Goal: Task Accomplishment & Management: Use online tool/utility

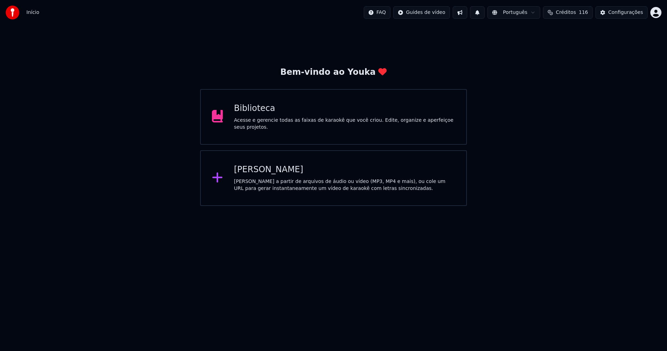
click at [258, 172] on div "[PERSON_NAME]" at bounding box center [344, 169] width 221 height 11
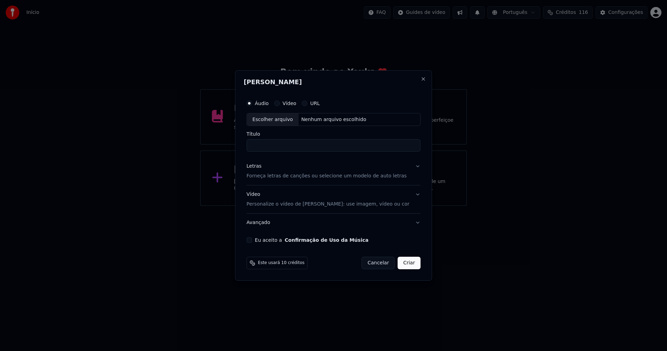
click at [289, 123] on div "Escolher arquivo" at bounding box center [273, 119] width 52 height 13
type input "**********"
click at [259, 168] on div "Letras" at bounding box center [254, 166] width 15 height 7
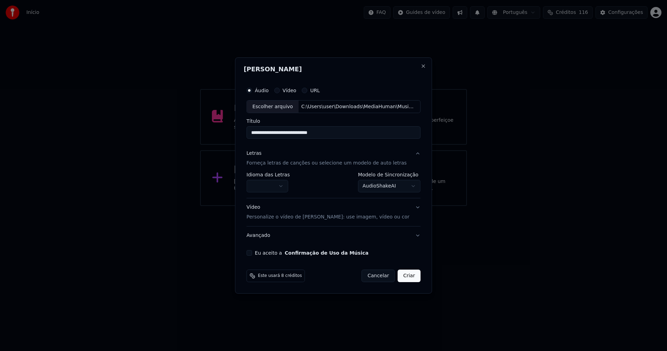
click at [273, 184] on body "**********" at bounding box center [333, 103] width 667 height 206
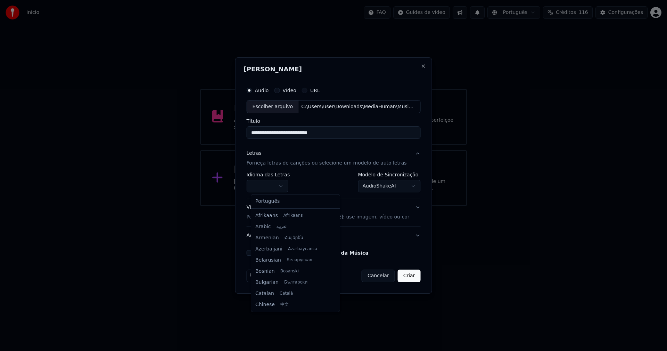
select select "**"
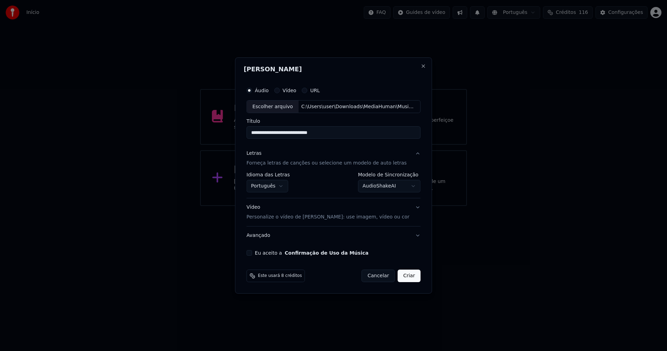
click at [400, 188] on body "**********" at bounding box center [333, 103] width 667 height 206
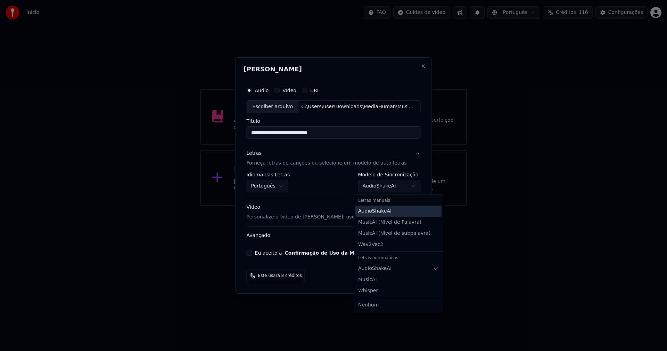
select select "**********"
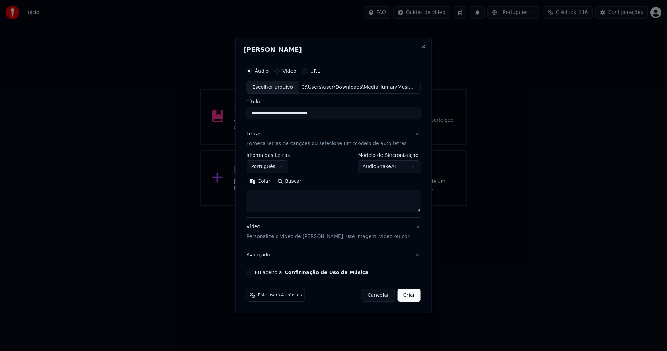
click at [269, 182] on button "Colar" at bounding box center [260, 181] width 27 height 11
drag, startPoint x: 254, startPoint y: 273, endPoint x: 259, endPoint y: 274, distance: 5.7
click at [252, 272] on button "Eu aceito a Confirmação de Uso da Música" at bounding box center [250, 272] width 6 height 6
click at [406, 299] on button "Criar" at bounding box center [409, 295] width 23 height 13
type textarea "**********"
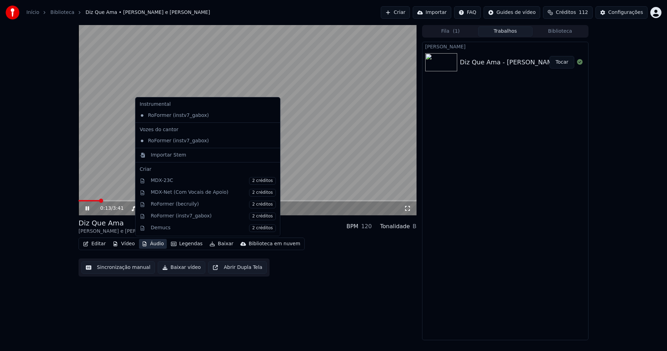
click at [149, 244] on button "Áudio" at bounding box center [153, 244] width 28 height 10
click at [161, 153] on div "Importar Stem" at bounding box center [168, 155] width 35 height 7
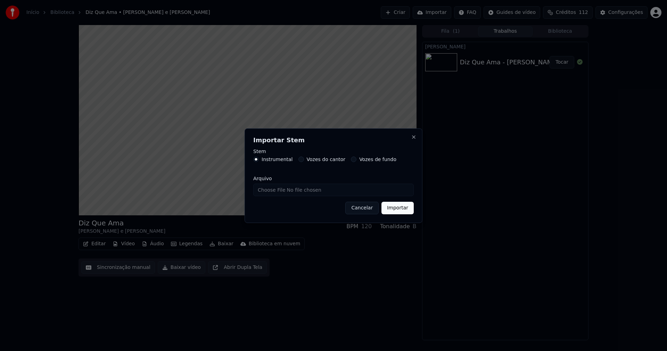
click at [283, 191] on input "Arquivo" at bounding box center [333, 189] width 161 height 13
type input "**********"
click at [403, 210] on button "Importar" at bounding box center [398, 208] width 32 height 13
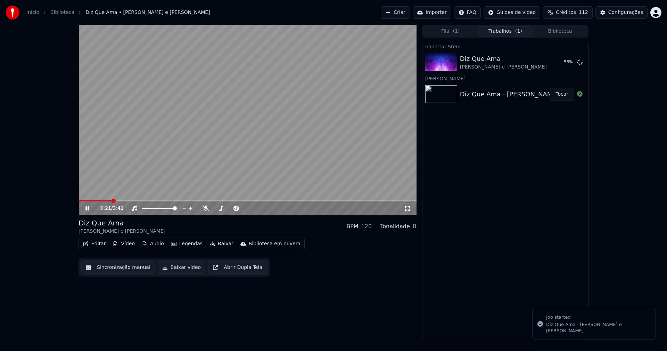
click at [126, 243] on button "Vídeo" at bounding box center [124, 244] width 28 height 10
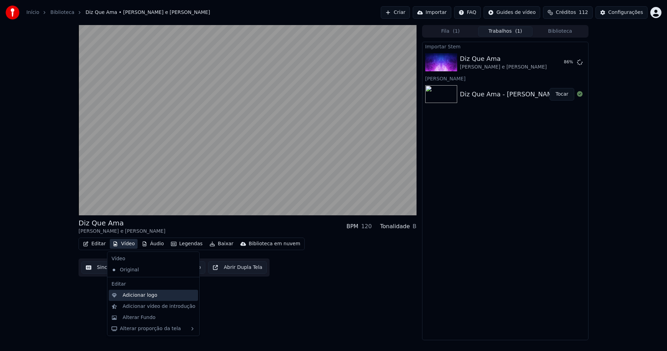
click at [138, 296] on div "Adicionar logo" at bounding box center [140, 295] width 35 height 7
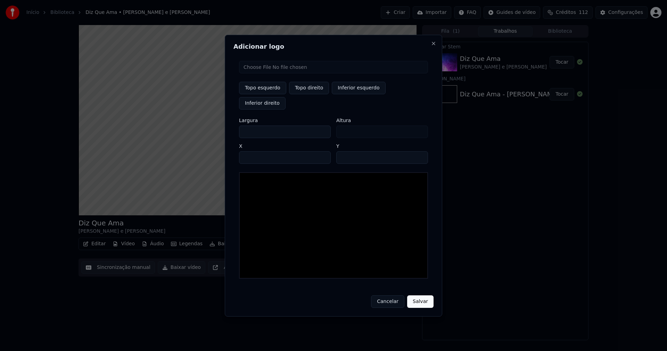
click at [271, 73] on input "file" at bounding box center [333, 67] width 189 height 13
type input "**********"
click at [309, 94] on button "Topo direito" at bounding box center [309, 88] width 40 height 13
type input "****"
drag, startPoint x: 250, startPoint y: 123, endPoint x: 219, endPoint y: 129, distance: 32.2
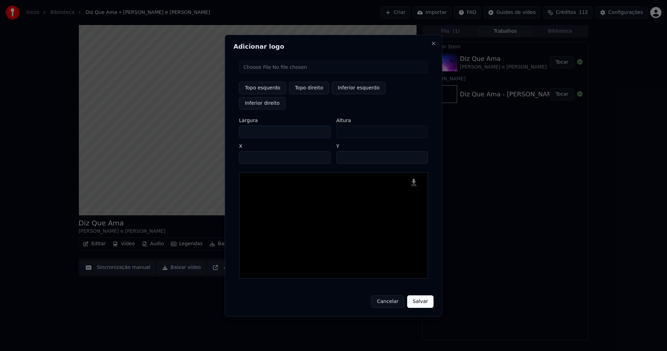
click at [219, 129] on body "Início Biblioteca Diz Que Ama • [PERSON_NAME] e [PERSON_NAME] Importar FAQ Guid…" at bounding box center [333, 175] width 667 height 351
type input "**"
type input "***"
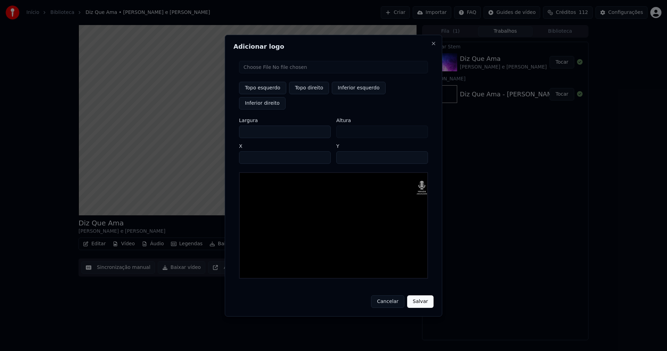
type input "***"
click at [253, 151] on input "****" at bounding box center [285, 157] width 92 height 13
type input "****"
click at [344, 151] on input "**" at bounding box center [382, 157] width 92 height 13
type input "**"
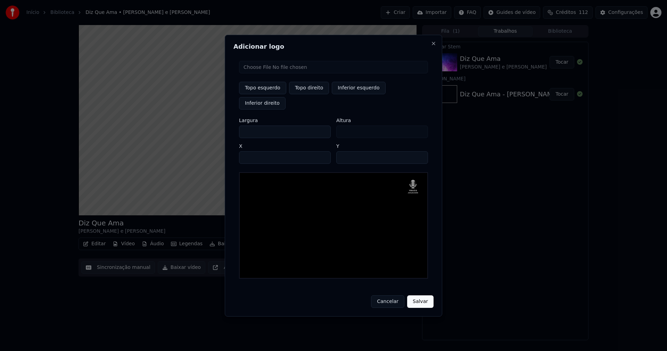
click at [416, 295] on button "Salvar" at bounding box center [420, 301] width 26 height 13
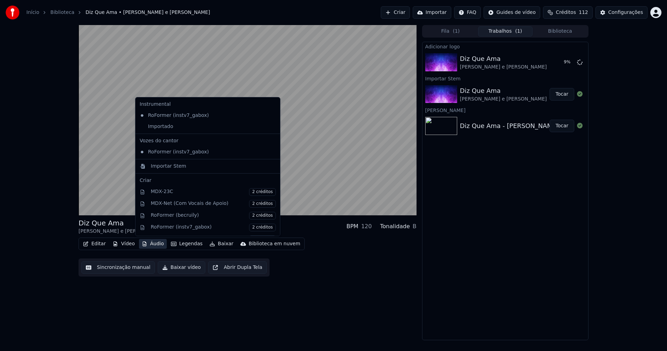
click at [156, 246] on button "Áudio" at bounding box center [153, 244] width 28 height 10
click at [153, 128] on div "Importado" at bounding box center [202, 126] width 131 height 11
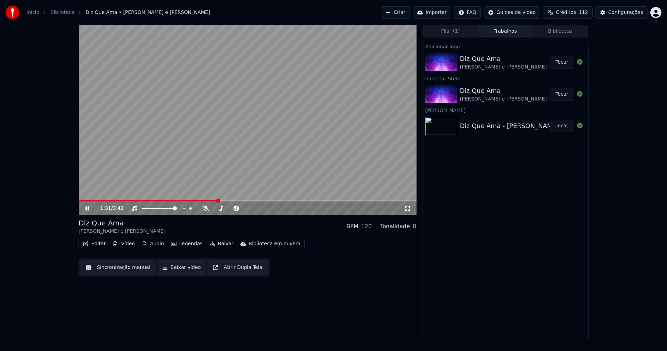
click at [563, 63] on button "Tocar" at bounding box center [562, 62] width 25 height 13
click at [99, 245] on button "Editar" at bounding box center [94, 244] width 28 height 10
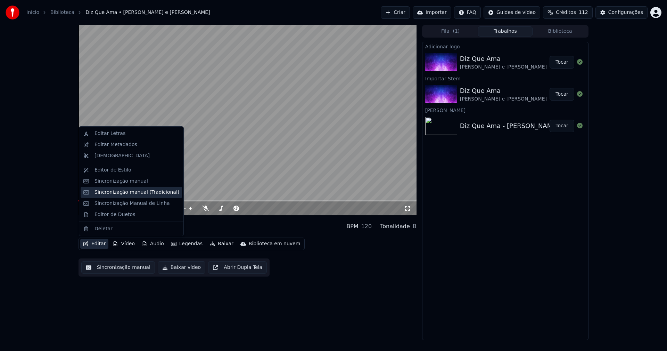
click at [121, 194] on div "Sincronização manual (Tradicional)" at bounding box center [137, 192] width 85 height 7
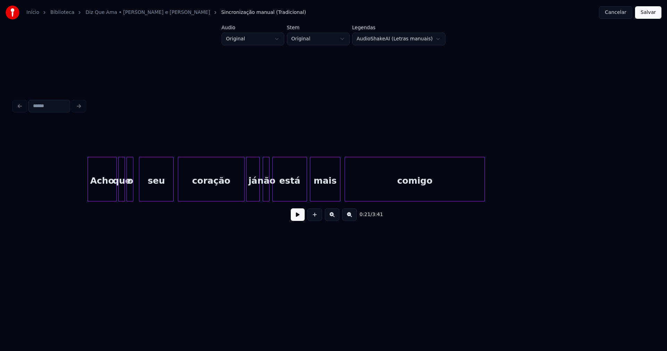
scroll to position [0, 1372]
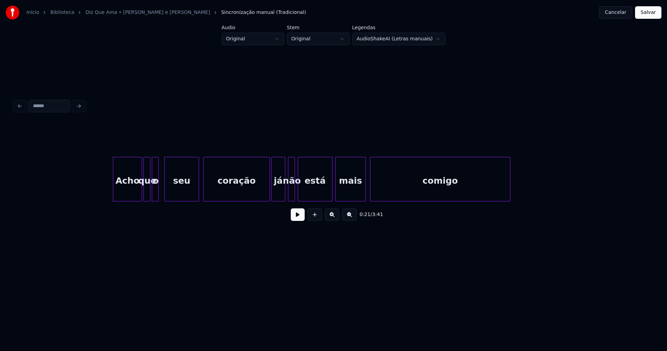
click at [297, 221] on button at bounding box center [298, 214] width 14 height 13
click at [265, 197] on div at bounding box center [265, 179] width 2 height 44
click at [159, 194] on div "o" at bounding box center [158, 180] width 7 height 47
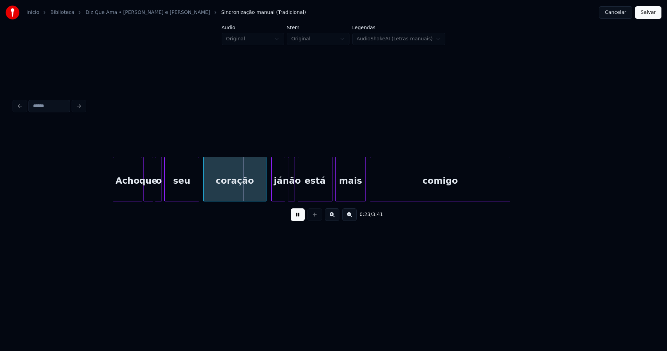
click at [152, 194] on div at bounding box center [152, 179] width 2 height 44
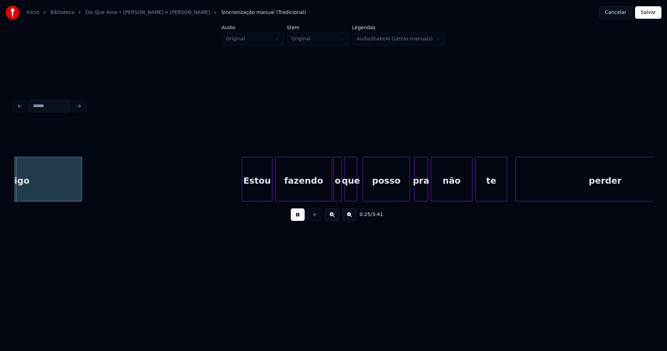
scroll to position [0, 1800]
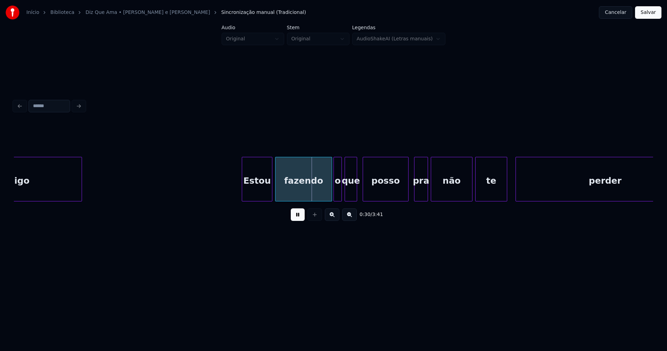
click at [408, 194] on div at bounding box center [407, 179] width 2 height 44
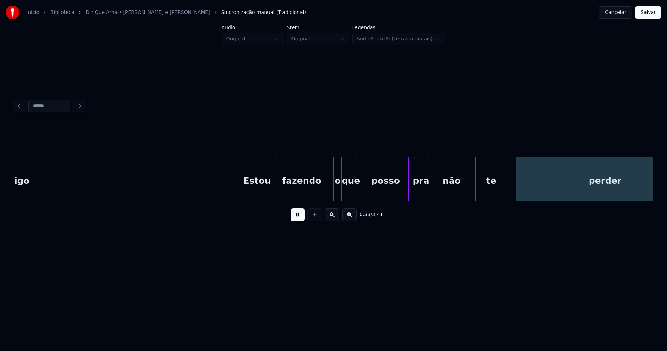
click at [327, 196] on div at bounding box center [327, 179] width 2 height 44
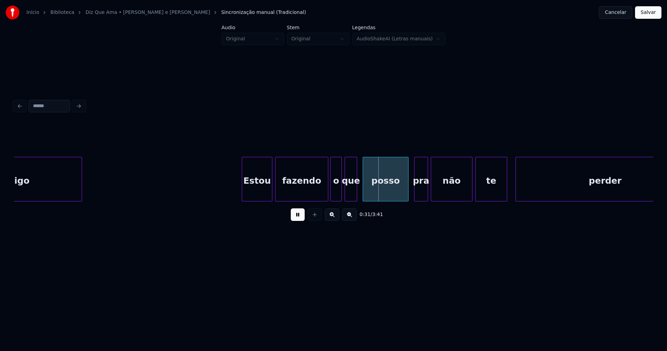
click at [331, 195] on div at bounding box center [332, 179] width 2 height 44
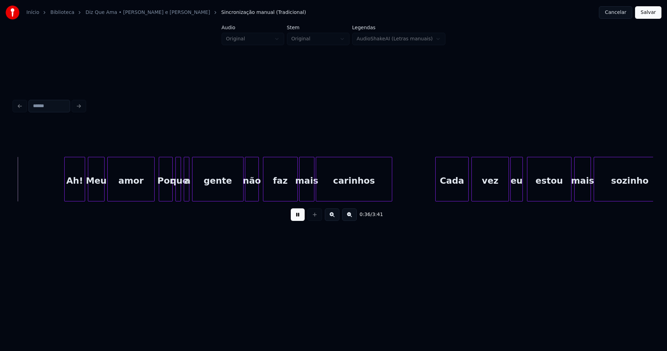
scroll to position [0, 2530]
click at [72, 193] on div "Ah!" at bounding box center [71, 180] width 20 height 47
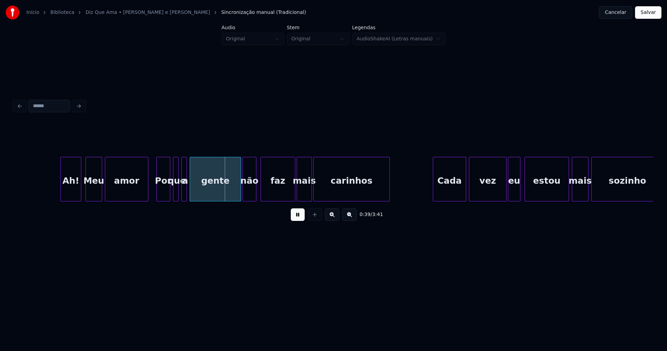
click at [147, 197] on div at bounding box center [147, 179] width 2 height 44
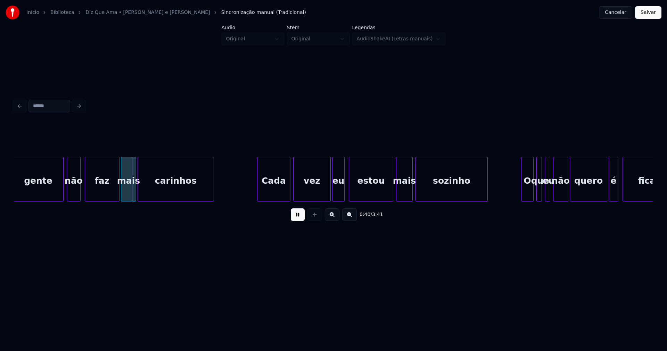
scroll to position [0, 2705]
click at [63, 188] on div "gente" at bounding box center [39, 179] width 51 height 44
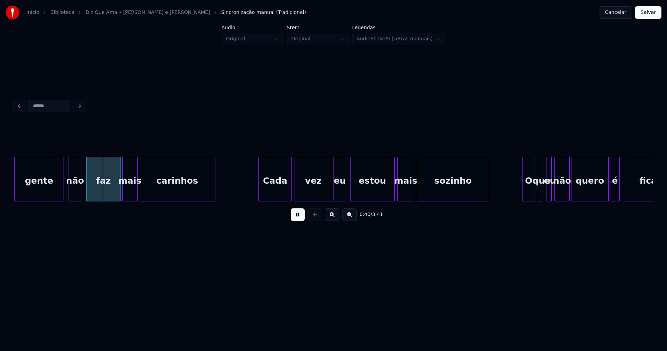
click at [62, 190] on div at bounding box center [63, 179] width 2 height 44
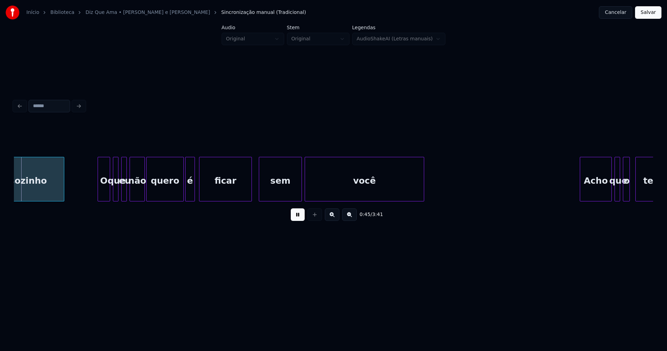
scroll to position [0, 3134]
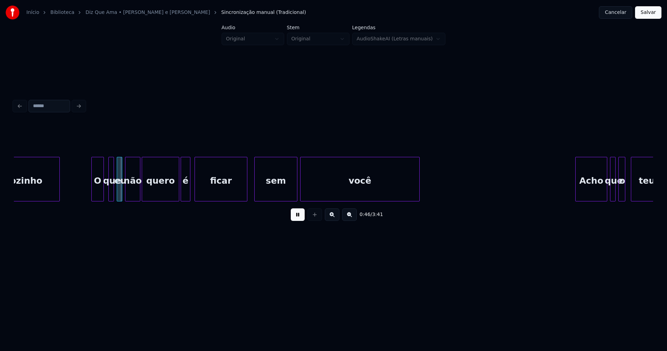
click at [98, 192] on div "O" at bounding box center [98, 180] width 12 height 47
click at [114, 196] on div at bounding box center [114, 179] width 2 height 44
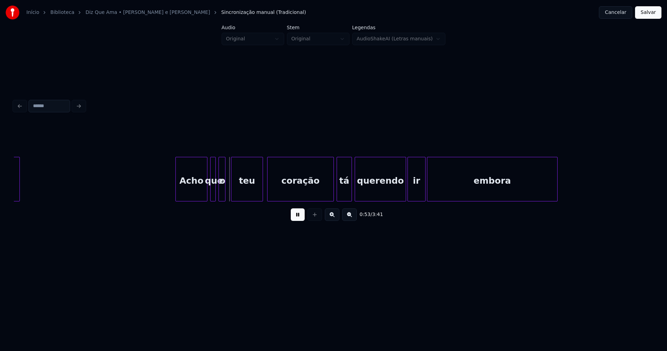
scroll to position [0, 3552]
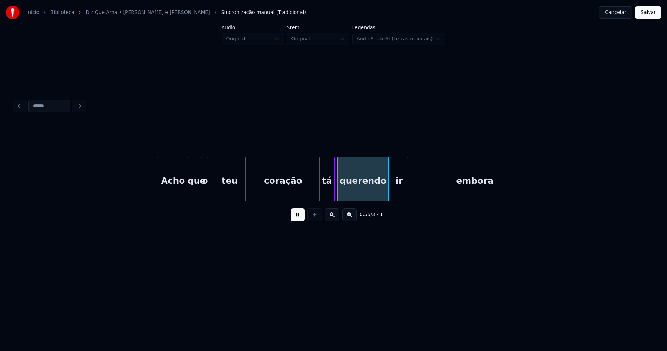
click at [178, 189] on div "Acho" at bounding box center [172, 180] width 31 height 47
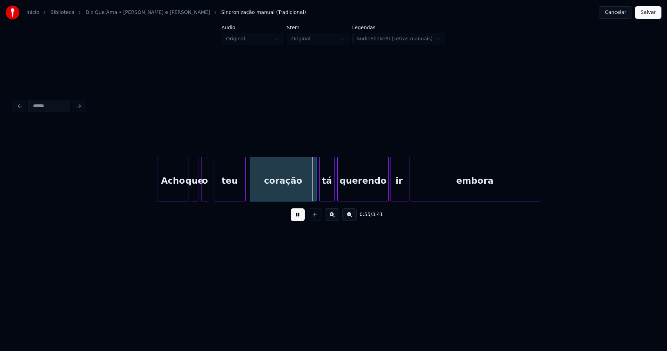
click at [191, 192] on div at bounding box center [192, 179] width 2 height 44
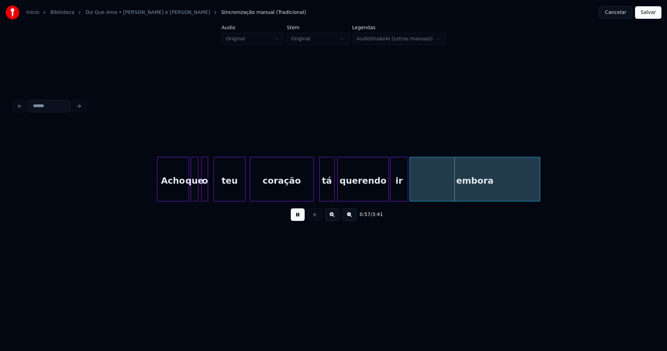
click at [313, 194] on div at bounding box center [312, 179] width 2 height 44
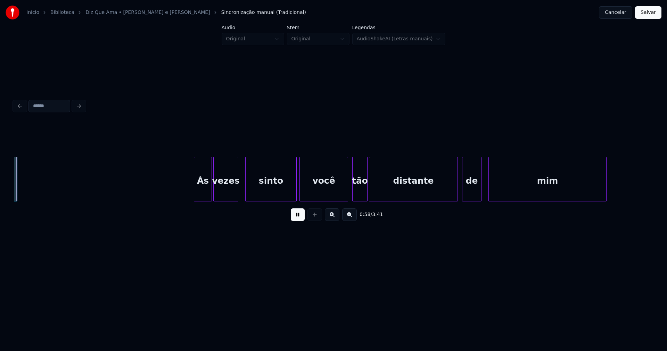
scroll to position [0, 4075]
click at [200, 195] on div "Às" at bounding box center [201, 180] width 17 height 47
click at [345, 195] on div at bounding box center [344, 179] width 2 height 44
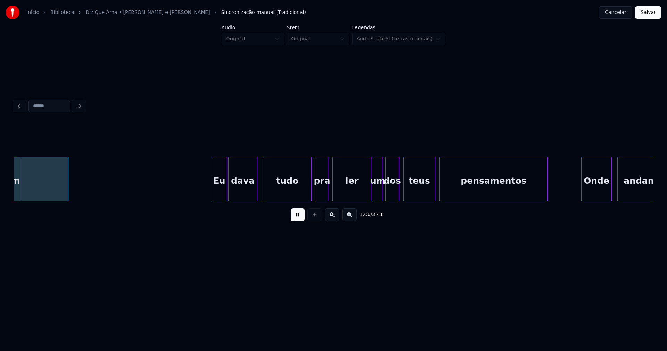
scroll to position [0, 4618]
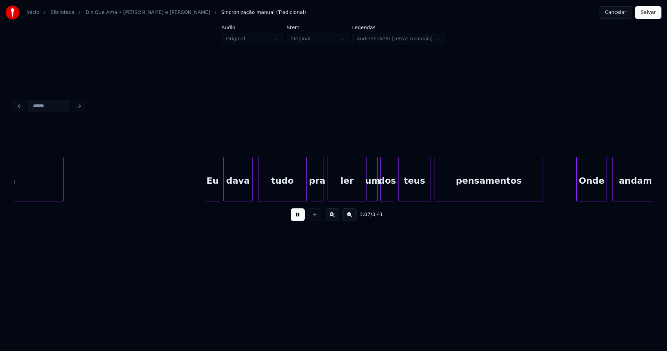
click at [214, 192] on div "Eu" at bounding box center [212, 180] width 15 height 47
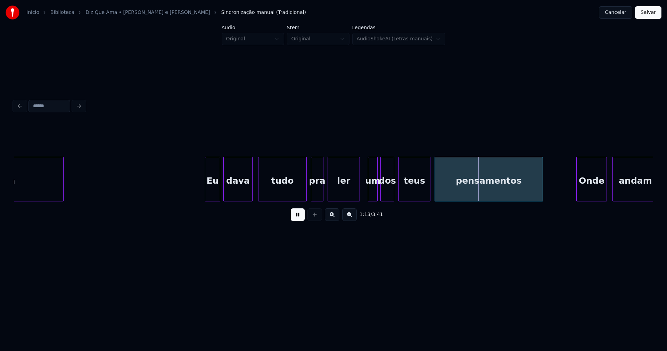
click at [358, 198] on div "ler" at bounding box center [344, 179] width 32 height 44
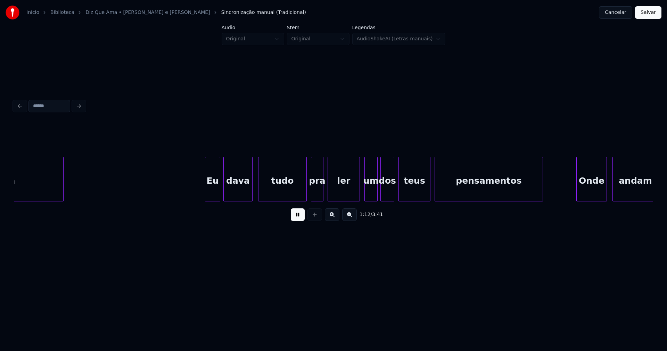
click at [367, 196] on div at bounding box center [366, 179] width 2 height 44
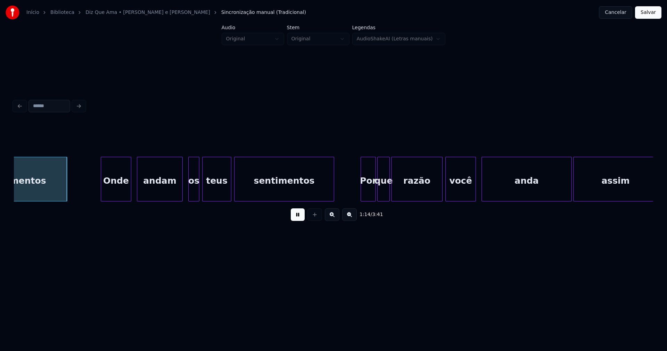
scroll to position [0, 5102]
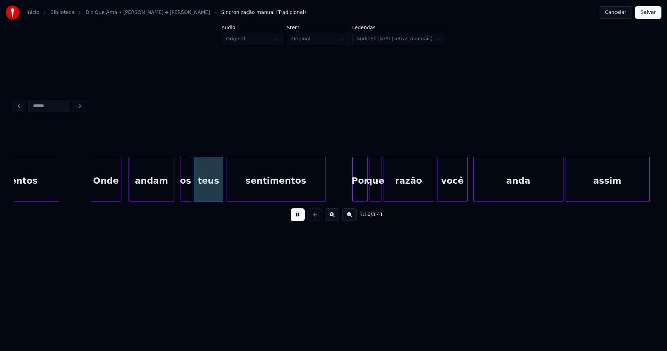
click at [111, 195] on div "Onde" at bounding box center [106, 180] width 30 height 47
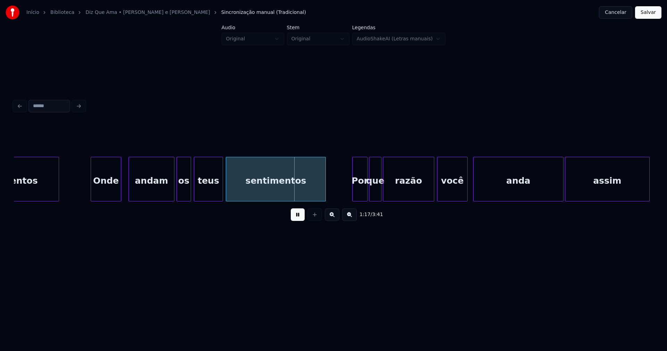
click at [177, 196] on div at bounding box center [178, 179] width 2 height 44
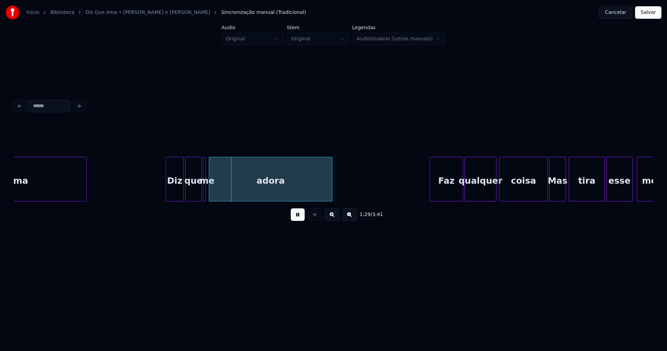
scroll to position [0, 5988]
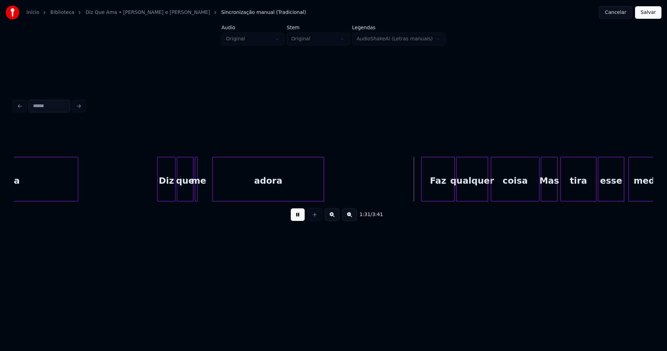
click at [213, 189] on div at bounding box center [214, 179] width 2 height 44
click at [198, 193] on div "me" at bounding box center [199, 180] width 7 height 47
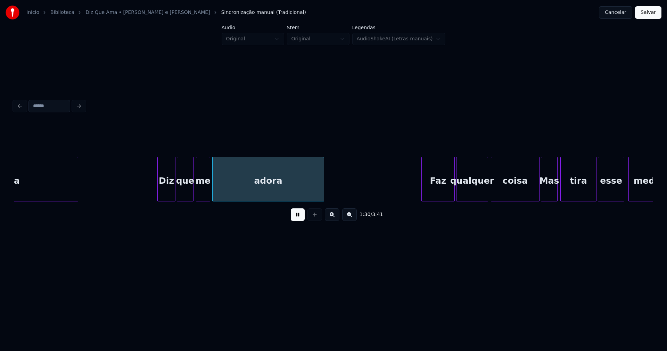
click at [208, 192] on div at bounding box center [209, 179] width 2 height 44
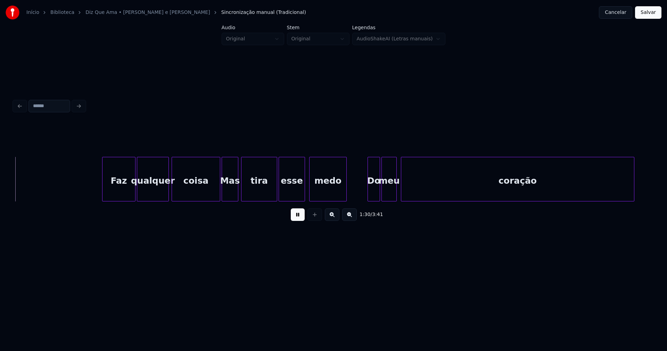
scroll to position [0, 6309]
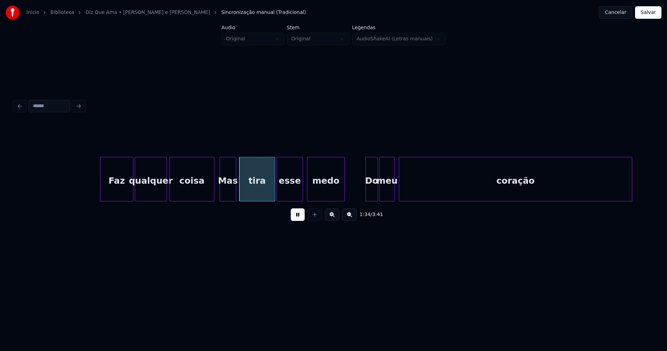
click at [213, 195] on div at bounding box center [213, 179] width 2 height 44
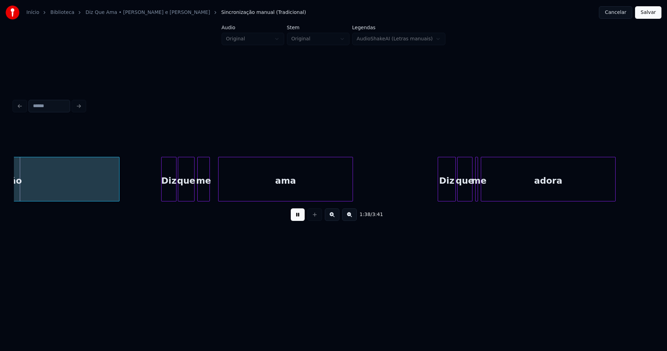
scroll to position [0, 6837]
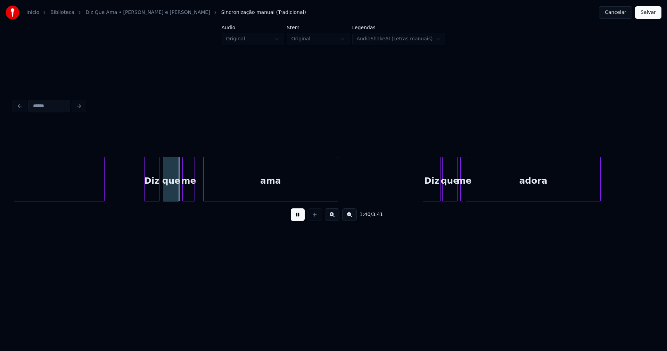
click at [150, 196] on div "Diz" at bounding box center [152, 180] width 15 height 47
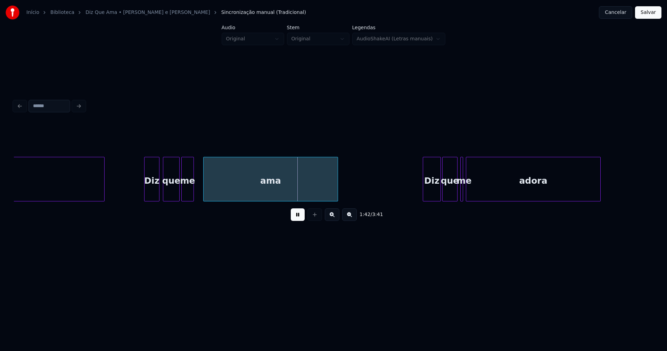
click at [191, 191] on div "me" at bounding box center [188, 180] width 12 height 47
click at [196, 188] on div at bounding box center [197, 179] width 2 height 44
click at [224, 189] on div "ama" at bounding box center [269, 180] width 134 height 47
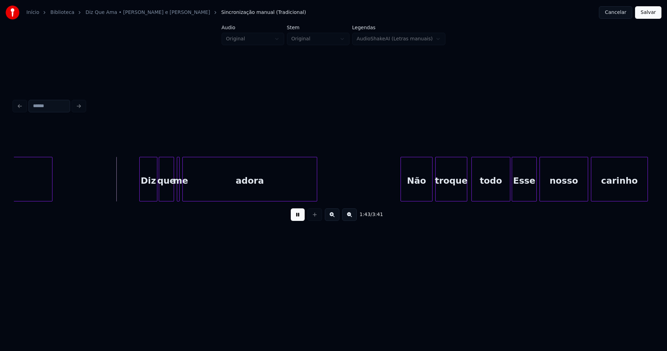
scroll to position [0, 7154]
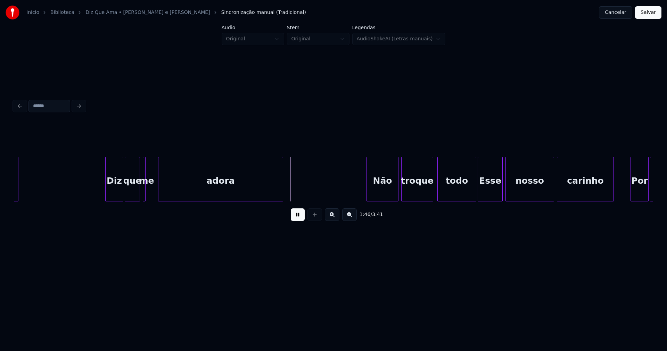
click at [159, 190] on div at bounding box center [159, 179] width 2 height 44
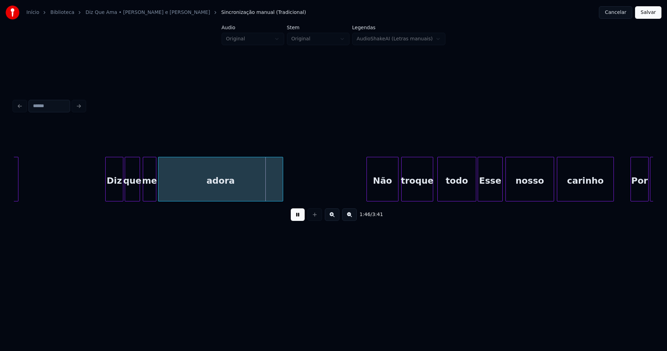
click at [154, 188] on div at bounding box center [155, 179] width 2 height 44
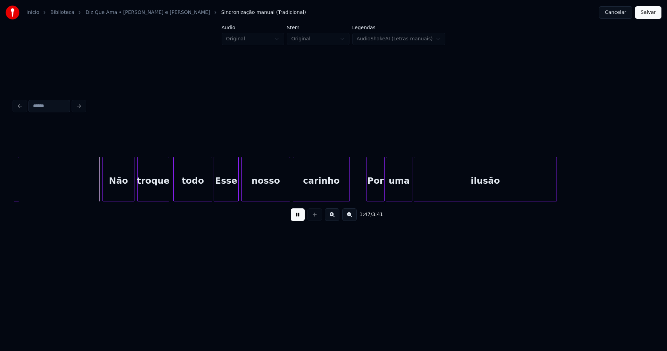
scroll to position [0, 7470]
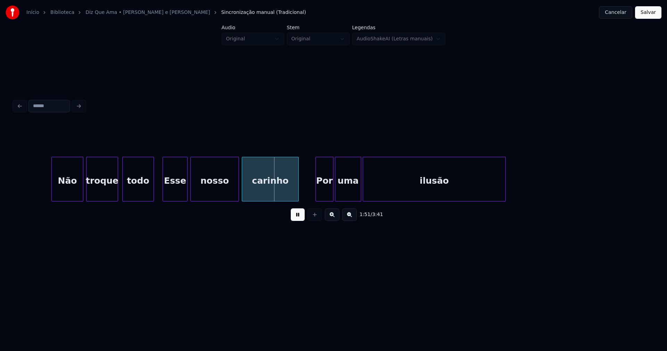
click at [152, 193] on div at bounding box center [153, 179] width 2 height 44
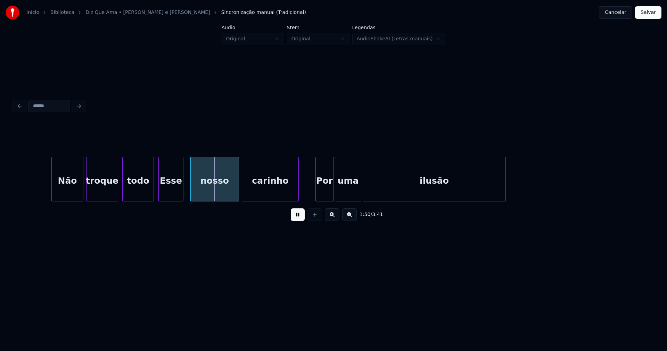
click at [172, 187] on div "Esse" at bounding box center [171, 180] width 24 height 47
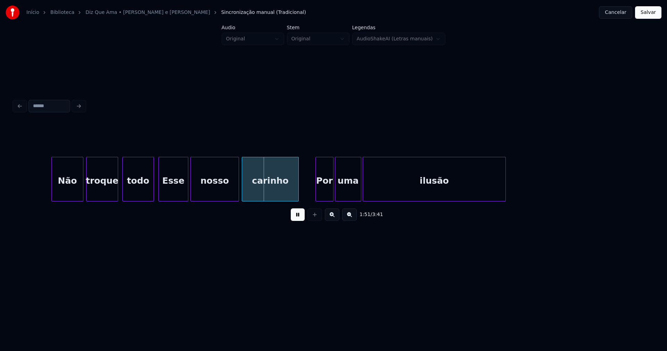
click at [188, 186] on div at bounding box center [187, 179] width 2 height 44
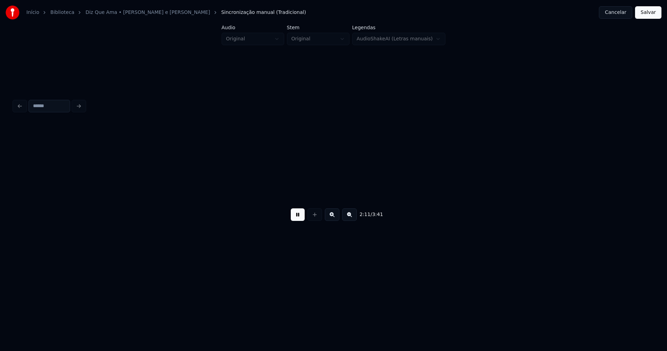
scroll to position [0, 9166]
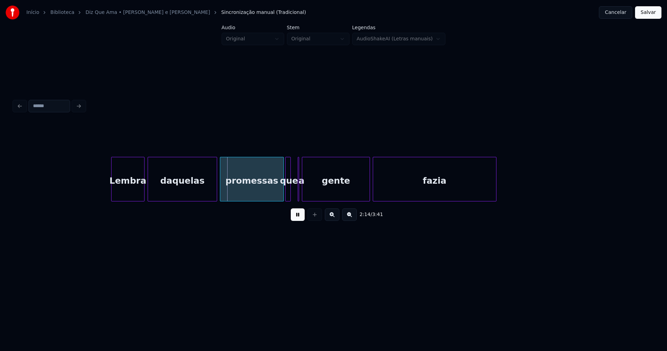
click at [128, 190] on div "Lembra" at bounding box center [128, 180] width 33 height 47
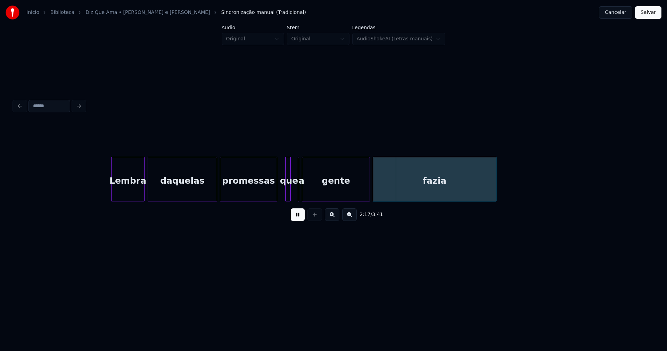
click at [275, 198] on div "Lembra daquelas promessas que a gente fazia" at bounding box center [333, 179] width 639 height 44
click at [292, 191] on div at bounding box center [292, 179] width 2 height 44
click at [300, 193] on div at bounding box center [300, 179] width 2 height 44
click at [295, 193] on div "a" at bounding box center [297, 179] width 4 height 44
click at [301, 191] on div at bounding box center [300, 179] width 2 height 44
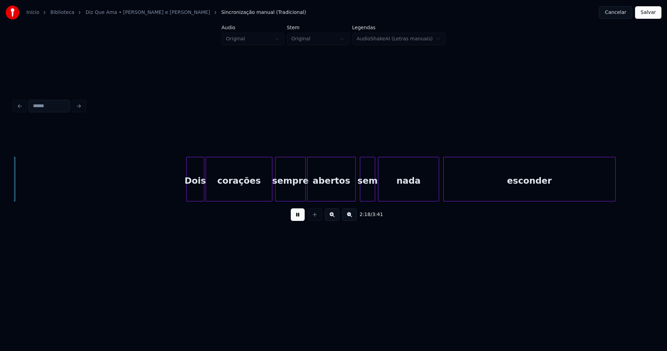
scroll to position [0, 9660]
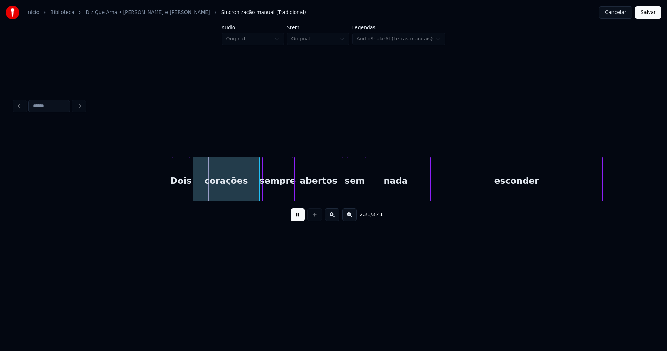
click at [183, 194] on div "Dois" at bounding box center [180, 180] width 17 height 47
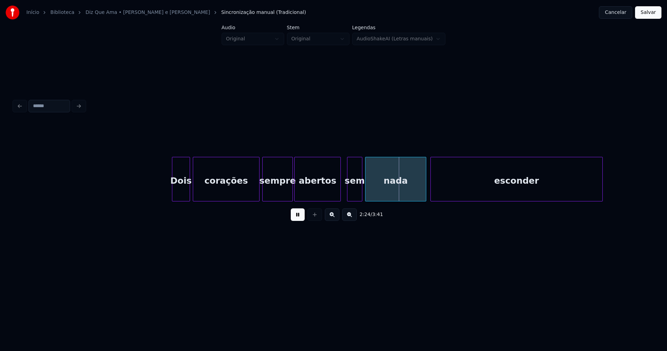
click at [339, 195] on div at bounding box center [339, 179] width 2 height 44
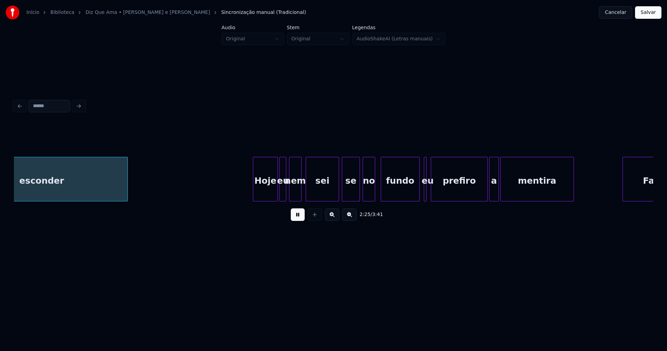
scroll to position [0, 10145]
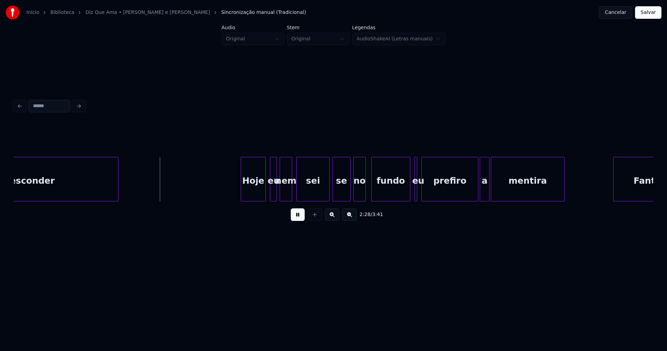
click at [252, 193] on div "Hoje" at bounding box center [253, 180] width 24 height 47
click at [269, 191] on div at bounding box center [268, 179] width 2 height 44
click at [398, 198] on div "Hoje eu nem sei se no fundo eu prefiro a mentira Fantasias esconder" at bounding box center [333, 179] width 639 height 44
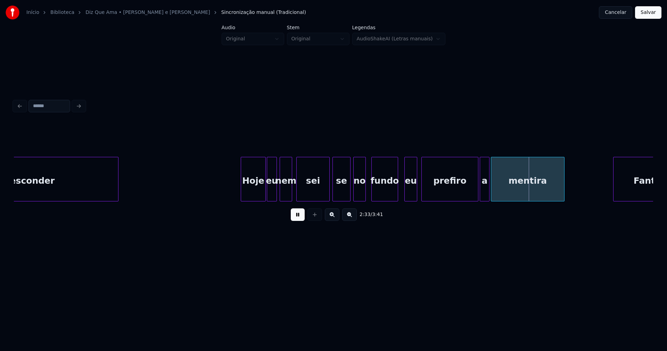
click at [406, 195] on div at bounding box center [406, 179] width 2 height 44
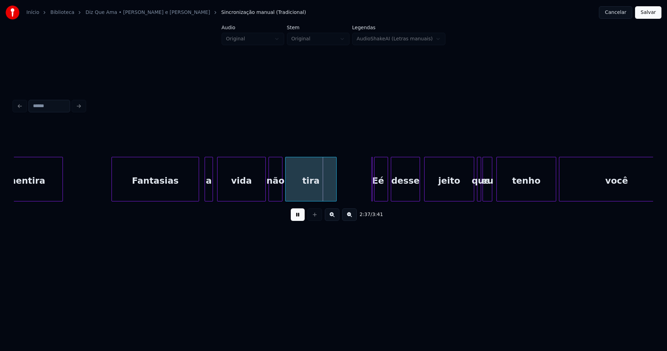
scroll to position [0, 10638]
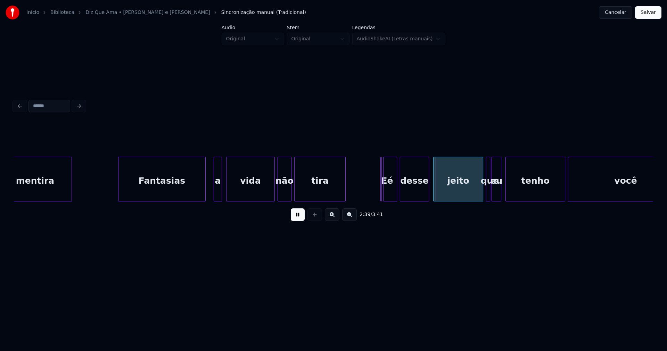
click at [195, 185] on div "Fantasias" at bounding box center [161, 180] width 87 height 47
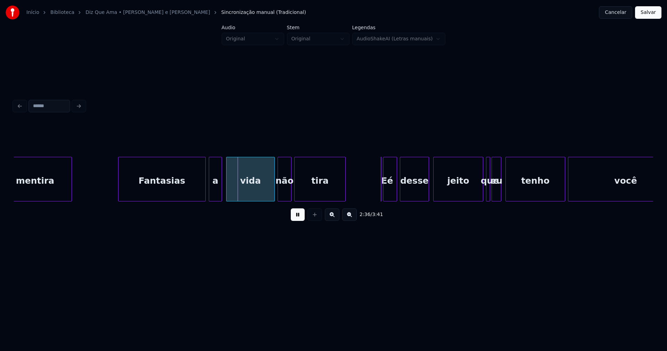
click at [210, 190] on div at bounding box center [210, 179] width 2 height 44
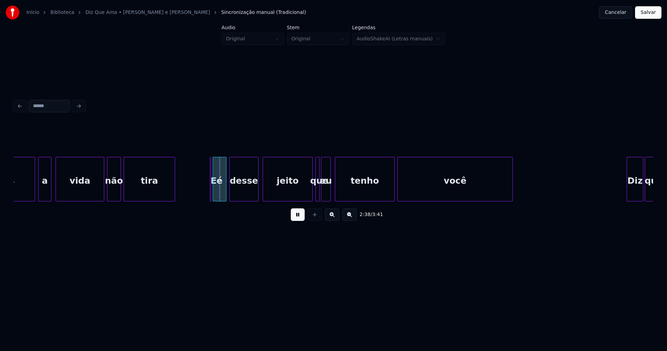
scroll to position [0, 10817]
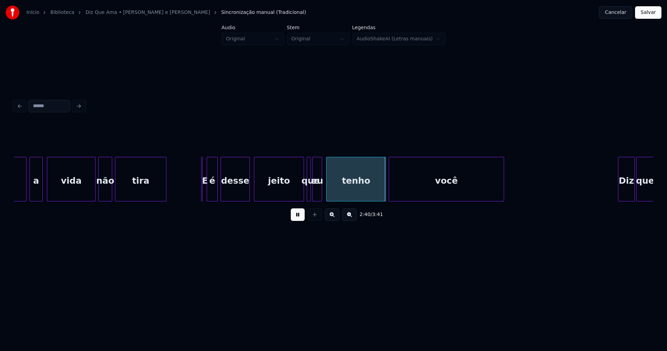
click at [207, 193] on div at bounding box center [208, 179] width 2 height 44
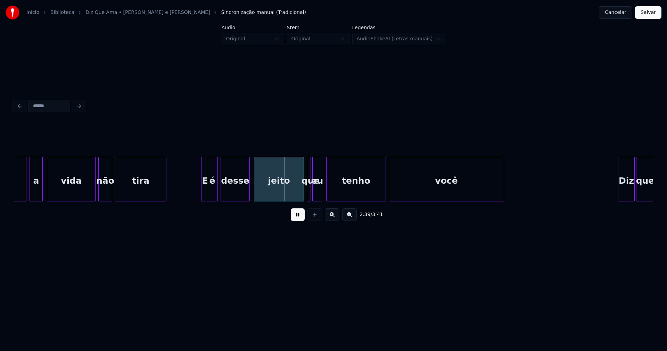
click at [204, 193] on div at bounding box center [205, 179] width 2 height 44
click at [198, 193] on div at bounding box center [199, 179] width 2 height 44
click at [299, 196] on div at bounding box center [300, 179] width 2 height 44
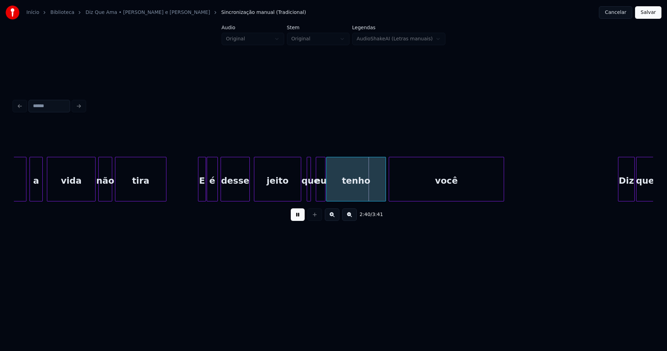
click at [320, 195] on div "eu" at bounding box center [320, 180] width 9 height 47
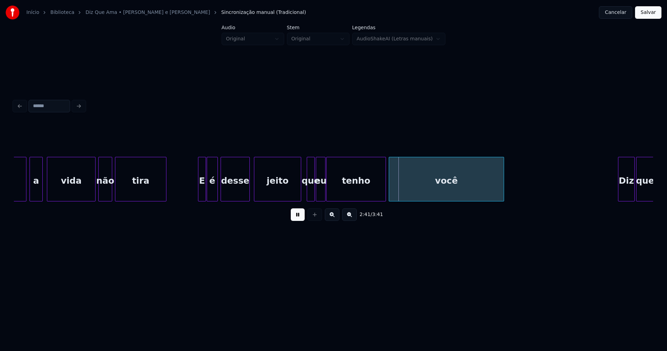
click at [313, 194] on div at bounding box center [313, 179] width 2 height 44
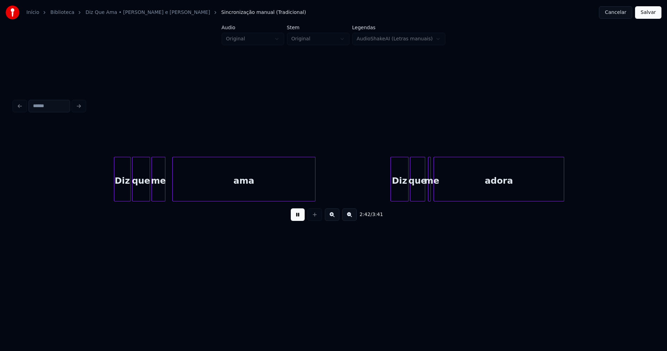
scroll to position [0, 11327]
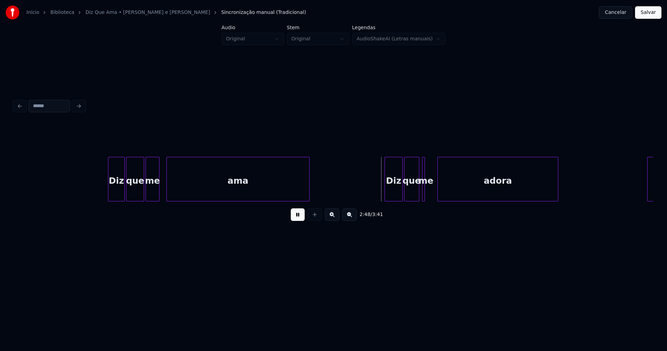
click at [438, 189] on div at bounding box center [439, 179] width 2 height 44
click at [433, 189] on div at bounding box center [433, 179] width 2 height 44
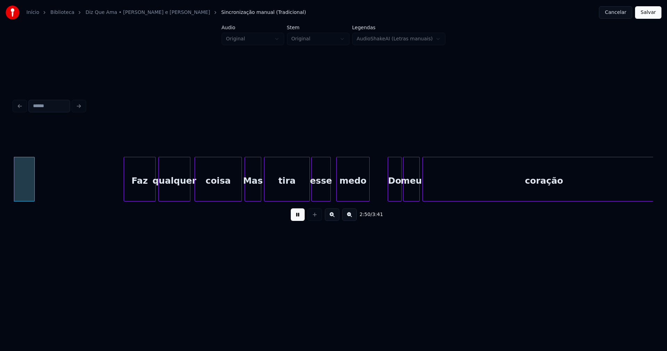
scroll to position [0, 11862]
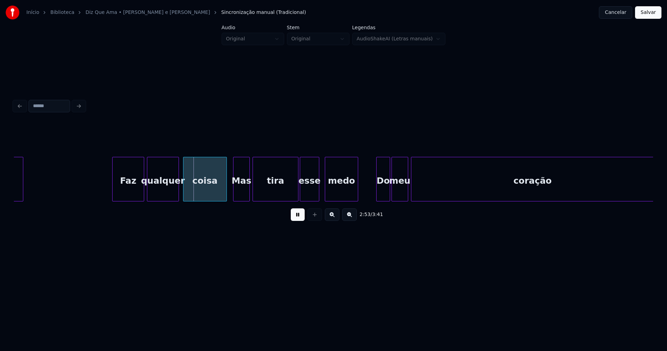
click at [226, 195] on div at bounding box center [225, 179] width 2 height 44
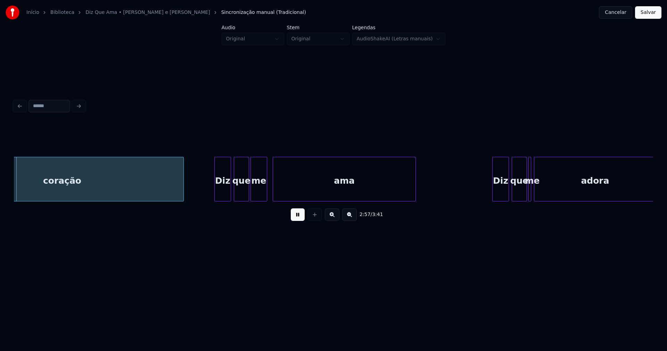
scroll to position [0, 12350]
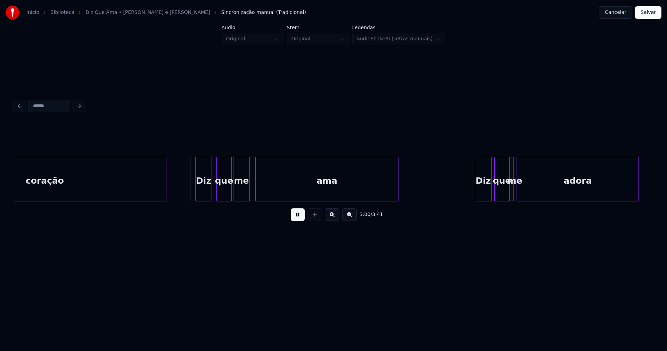
click at [203, 193] on div "Diz" at bounding box center [204, 180] width 16 height 47
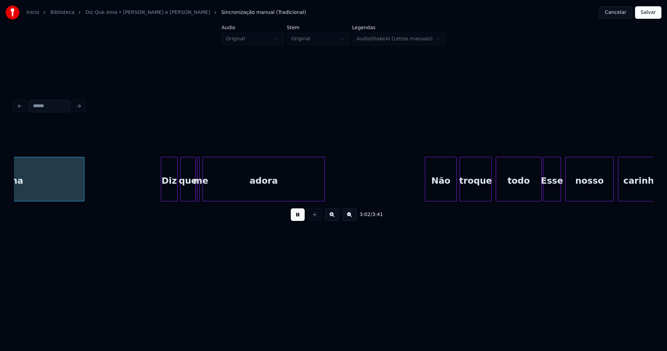
scroll to position [0, 12666]
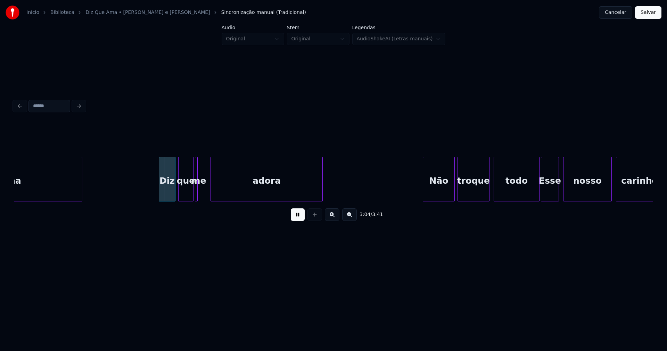
click at [211, 189] on div at bounding box center [212, 179] width 2 height 44
click at [207, 191] on div at bounding box center [207, 179] width 2 height 44
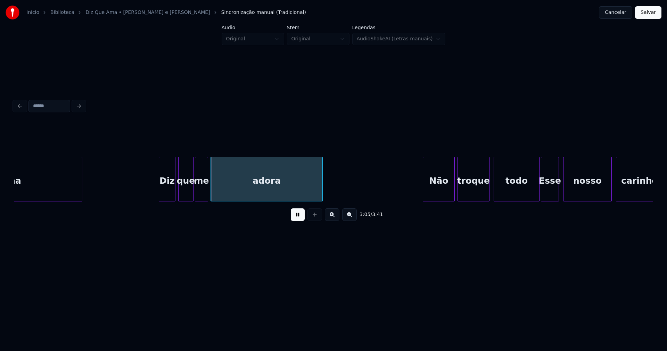
click at [166, 193] on div "Diz" at bounding box center [165, 180] width 16 height 47
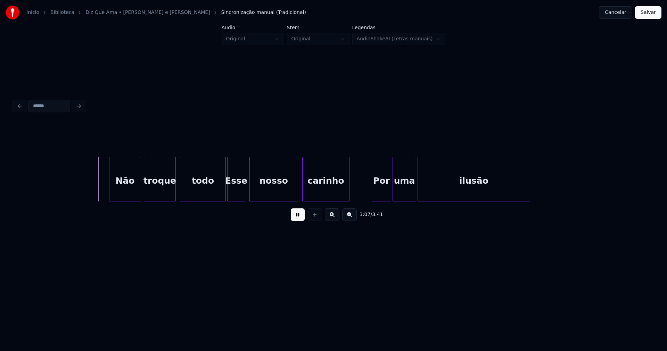
scroll to position [0, 12989]
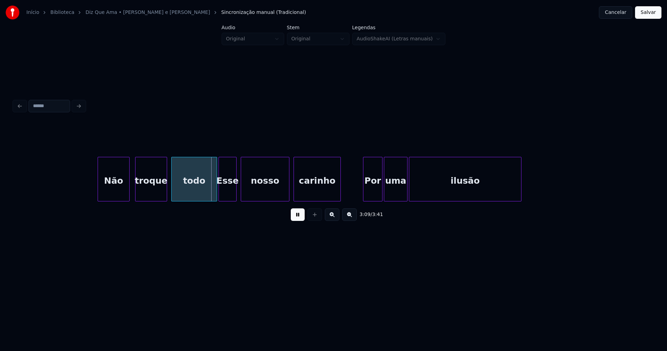
click at [118, 192] on div "Não" at bounding box center [113, 180] width 31 height 47
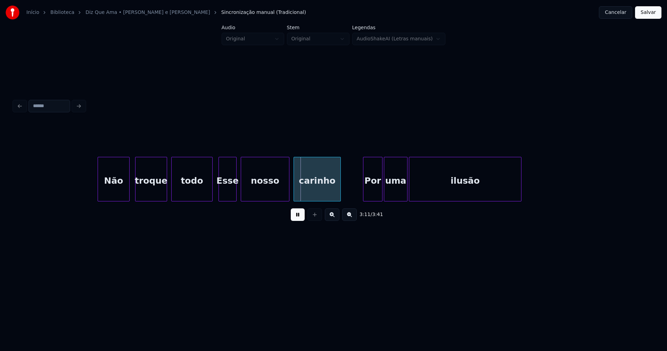
click at [211, 197] on div at bounding box center [211, 179] width 2 height 44
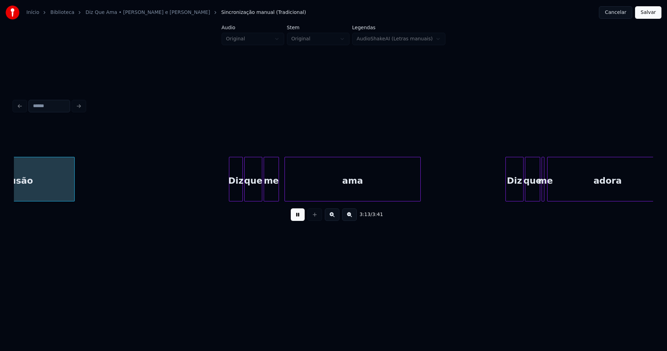
scroll to position [0, 13440]
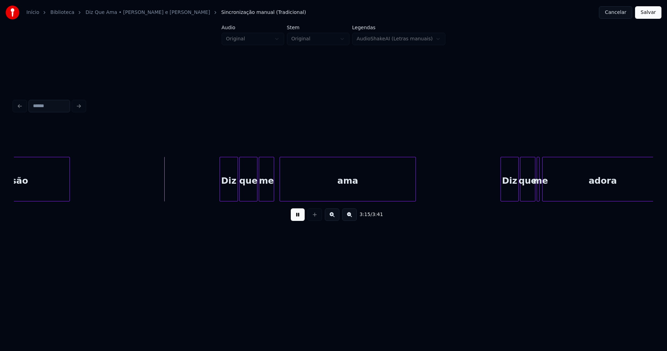
click at [221, 195] on div at bounding box center [221, 179] width 2 height 44
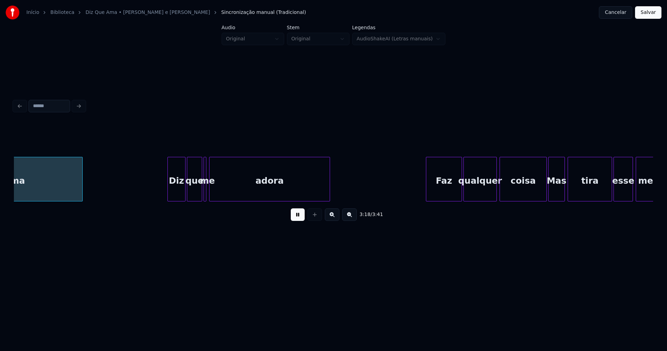
scroll to position [0, 13777]
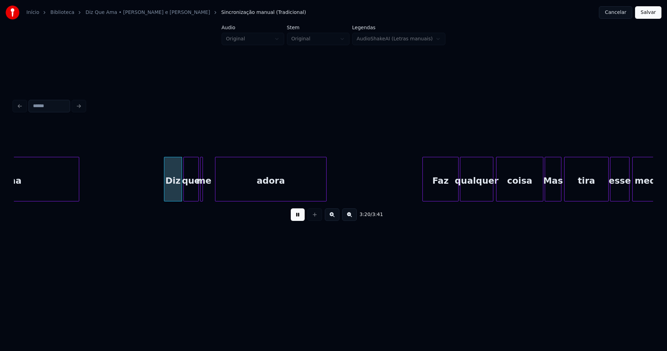
click at [217, 193] on div at bounding box center [216, 179] width 2 height 44
click at [214, 188] on div at bounding box center [213, 179] width 2 height 44
click at [173, 196] on div "Diz" at bounding box center [170, 180] width 17 height 47
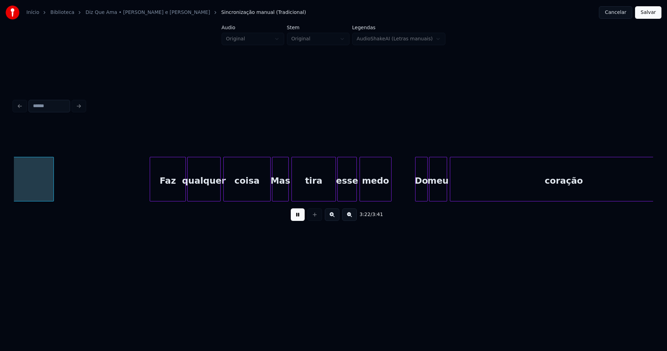
scroll to position [0, 14054]
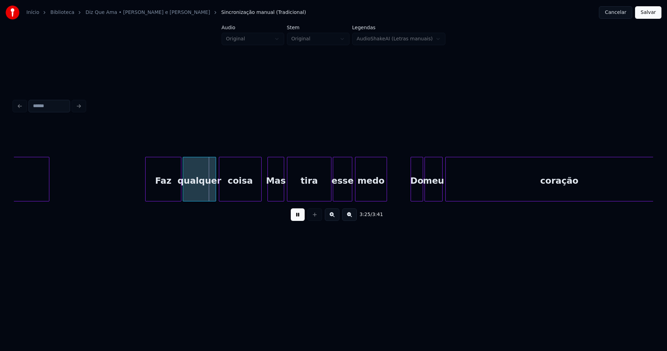
click at [260, 194] on div at bounding box center [260, 179] width 2 height 44
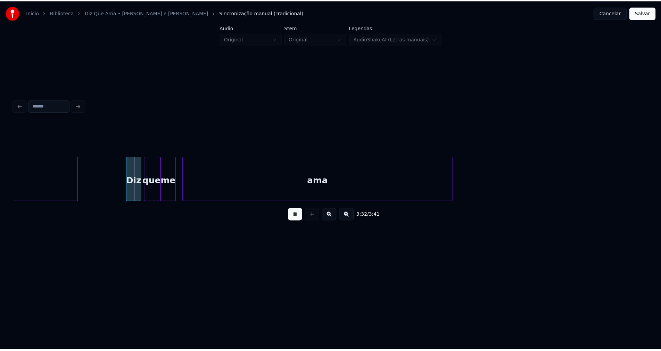
scroll to position [0, 14692]
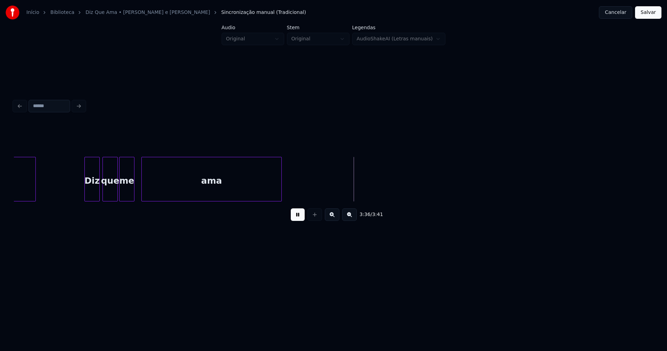
click at [279, 189] on div at bounding box center [280, 179] width 2 height 44
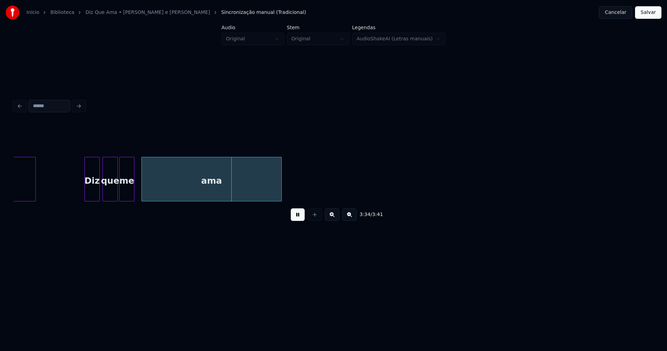
click at [657, 15] on button "Salvar" at bounding box center [648, 12] width 26 height 13
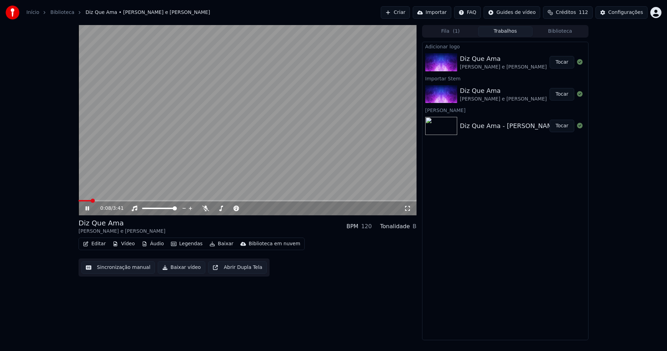
click at [100, 246] on button "Editar" at bounding box center [94, 244] width 28 height 10
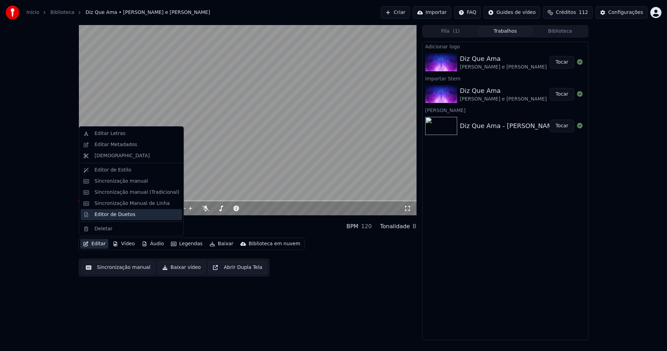
click at [109, 216] on div "Editor de Duetos" at bounding box center [115, 214] width 41 height 7
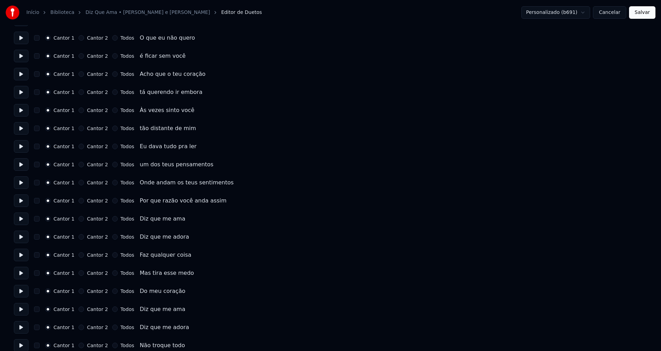
scroll to position [208, 0]
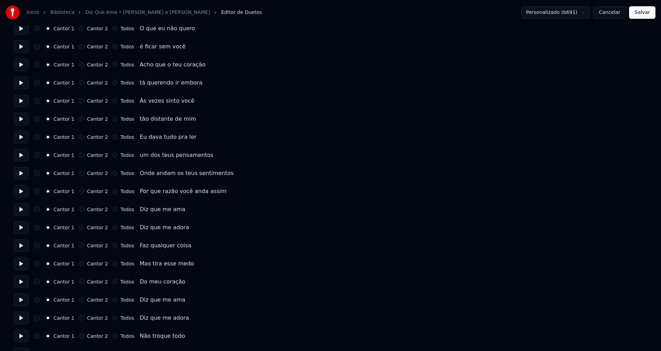
click at [112, 210] on button "Todos" at bounding box center [115, 209] width 6 height 6
click at [112, 227] on button "Todos" at bounding box center [115, 227] width 6 height 6
drag, startPoint x: 109, startPoint y: 247, endPoint x: 111, endPoint y: 251, distance: 4.4
click at [112, 247] on button "Todos" at bounding box center [115, 246] width 6 height 6
click at [112, 265] on div "Todos" at bounding box center [123, 264] width 22 height 6
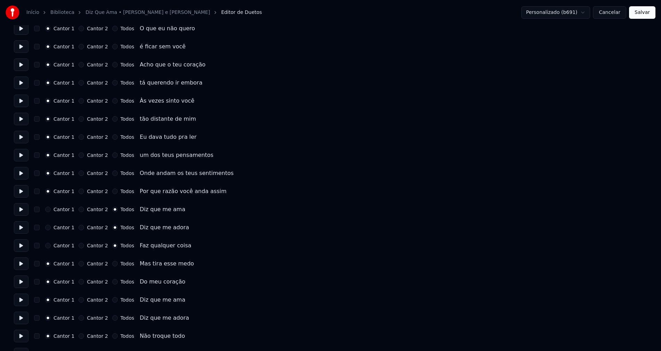
click at [112, 283] on button "Todos" at bounding box center [115, 282] width 6 height 6
click at [112, 264] on button "Todos" at bounding box center [115, 264] width 6 height 6
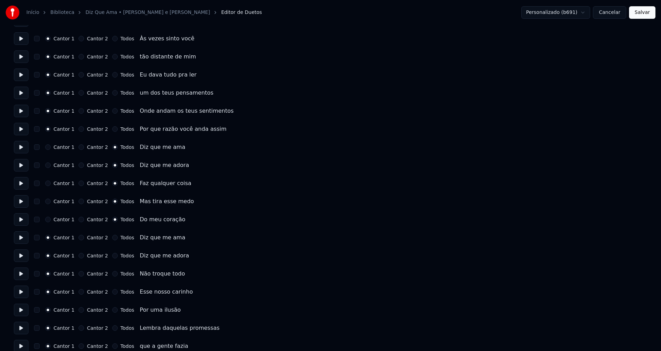
scroll to position [278, 0]
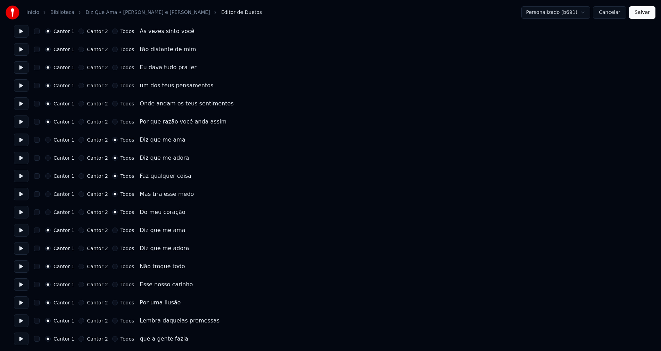
click at [112, 230] on button "Todos" at bounding box center [115, 230] width 6 height 6
click at [112, 247] on button "Todos" at bounding box center [115, 248] width 6 height 6
click at [112, 267] on button "Todos" at bounding box center [115, 266] width 6 height 6
click at [112, 284] on button "Todos" at bounding box center [115, 284] width 6 height 6
click at [112, 302] on button "Todos" at bounding box center [115, 303] width 6 height 6
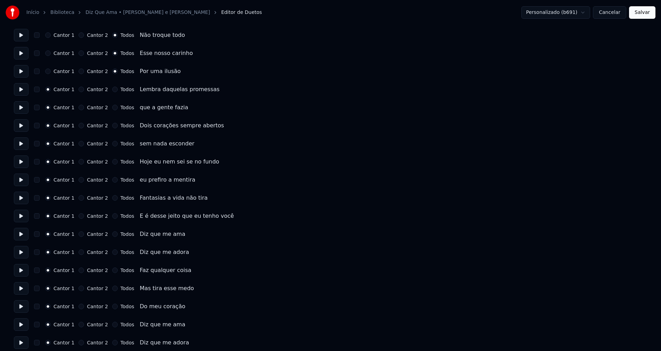
scroll to position [521, 0]
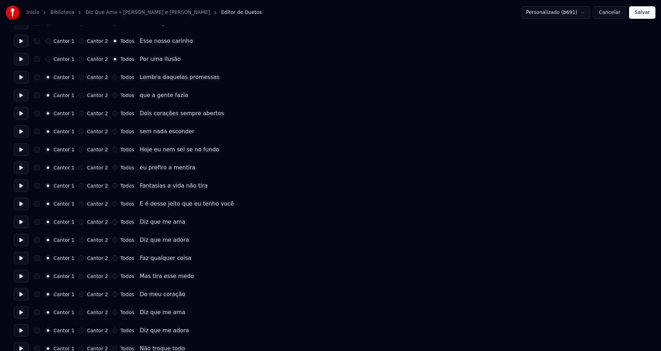
drag, startPoint x: 110, startPoint y: 220, endPoint x: 110, endPoint y: 233, distance: 13.2
click at [112, 220] on button "Todos" at bounding box center [115, 222] width 6 height 6
click at [112, 241] on button "Todos" at bounding box center [115, 240] width 6 height 6
click at [112, 259] on button "Todos" at bounding box center [115, 258] width 6 height 6
click at [112, 276] on button "Todos" at bounding box center [115, 276] width 6 height 6
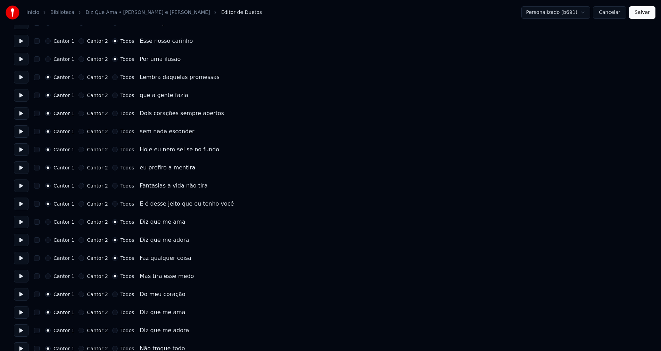
click at [112, 293] on button "Todos" at bounding box center [115, 294] width 6 height 6
drag, startPoint x: 110, startPoint y: 313, endPoint x: 111, endPoint y: 320, distance: 7.3
click at [112, 313] on button "Todos" at bounding box center [115, 312] width 6 height 6
click at [112, 331] on button "Todos" at bounding box center [115, 330] width 6 height 6
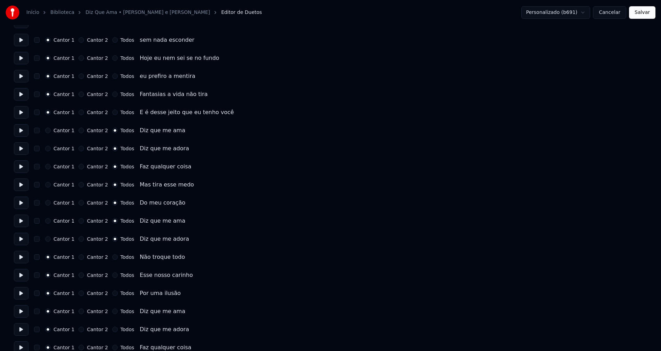
scroll to position [625, 0]
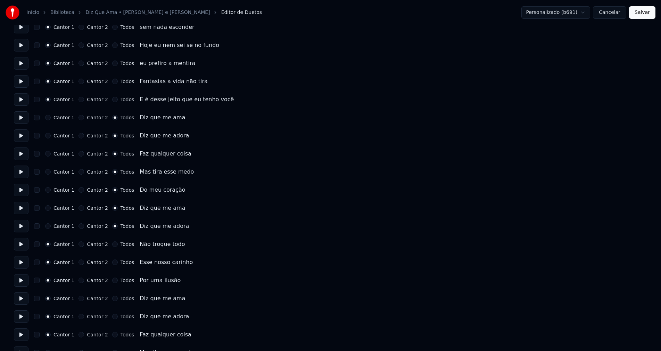
click at [112, 244] on button "Todos" at bounding box center [115, 244] width 6 height 6
click at [112, 263] on button "Todos" at bounding box center [115, 262] width 6 height 6
click at [112, 280] on button "Todos" at bounding box center [115, 280] width 6 height 6
click at [112, 296] on button "Todos" at bounding box center [115, 298] width 6 height 6
click at [112, 314] on button "Todos" at bounding box center [115, 316] width 6 height 6
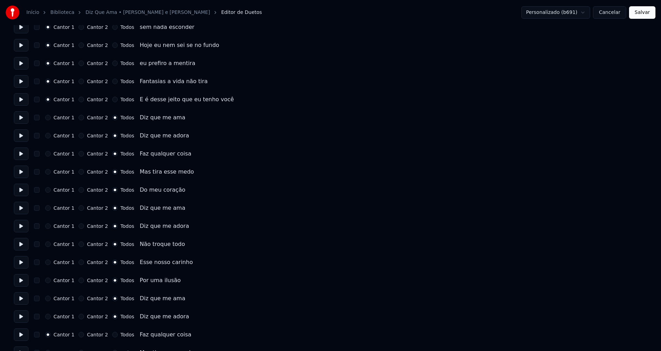
drag, startPoint x: 109, startPoint y: 334, endPoint x: 129, endPoint y: 319, distance: 25.1
click at [112, 334] on button "Todos" at bounding box center [115, 335] width 6 height 6
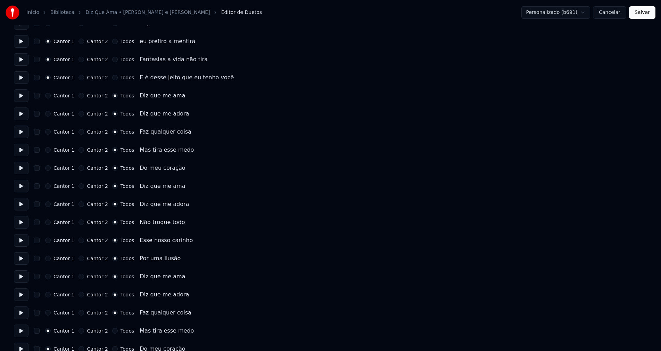
scroll to position [677, 0]
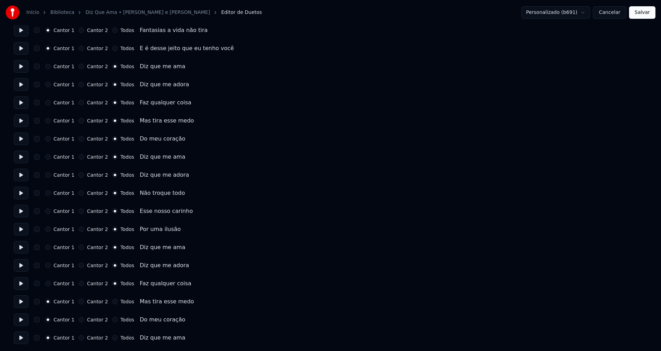
click at [112, 338] on button "Todos" at bounding box center [115, 338] width 6 height 6
click at [112, 319] on button "Todos" at bounding box center [115, 320] width 6 height 6
click at [112, 299] on button "Todos" at bounding box center [115, 301] width 6 height 6
click at [645, 13] on button "Salvar" at bounding box center [642, 12] width 26 height 13
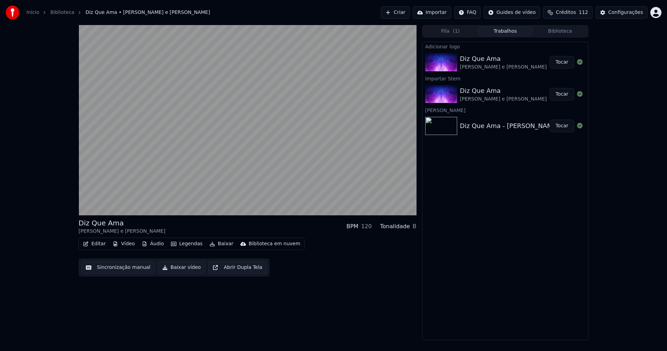
click at [95, 243] on button "Editar" at bounding box center [94, 244] width 28 height 10
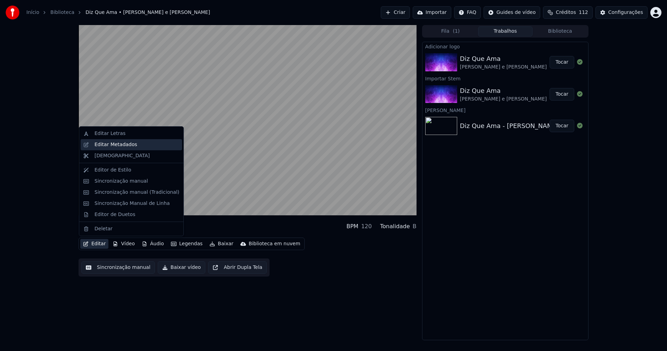
click at [119, 143] on div "Editar Metadados" at bounding box center [116, 144] width 43 height 7
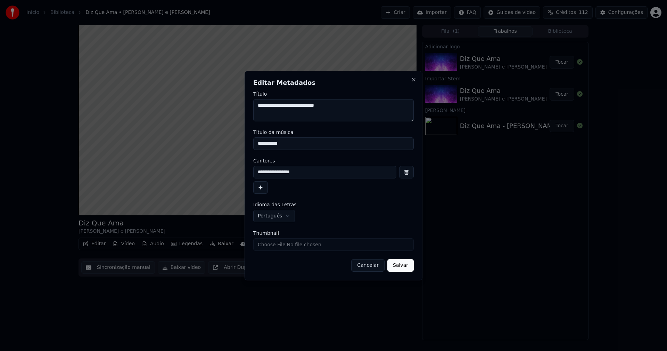
drag, startPoint x: 289, startPoint y: 144, endPoint x: 213, endPoint y: 144, distance: 76.1
click at [213, 144] on body "**********" at bounding box center [333, 175] width 667 height 351
type input "**********"
click at [280, 171] on input "**********" at bounding box center [324, 172] width 143 height 13
type input "**********"
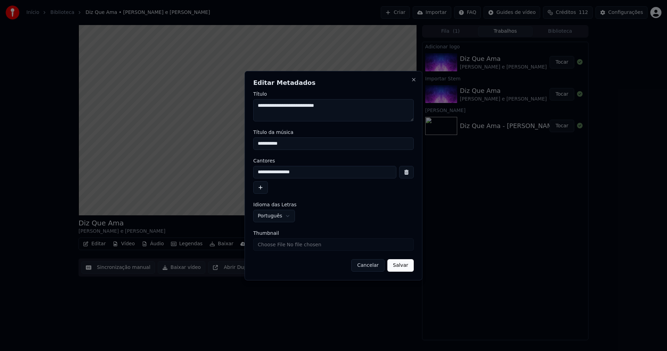
click at [277, 242] on input "Thumbnail" at bounding box center [333, 244] width 161 height 13
type input "**********"
click at [402, 270] on button "Salvar" at bounding box center [400, 265] width 26 height 13
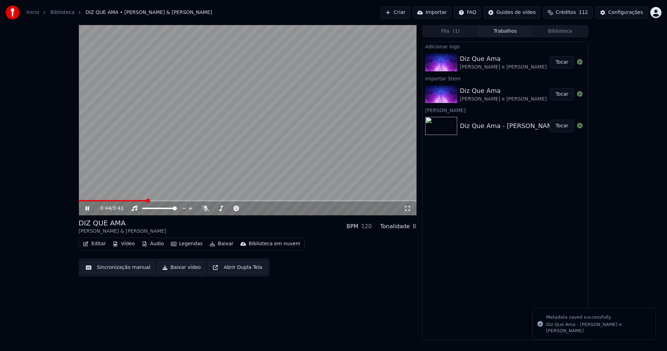
click at [408, 208] on icon at bounding box center [407, 208] width 7 height 6
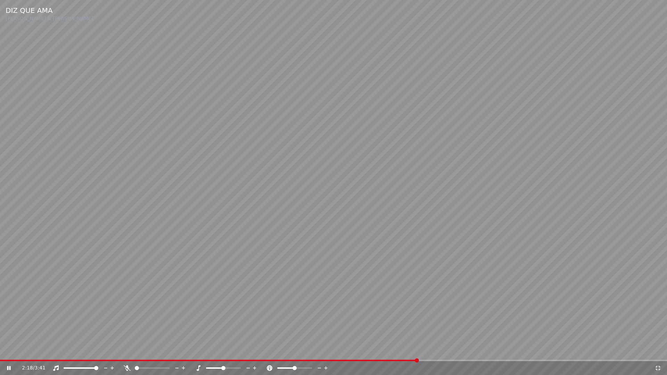
drag, startPoint x: 659, startPoint y: 367, endPoint x: 639, endPoint y: 338, distance: 35.0
click at [659, 350] on icon at bounding box center [658, 368] width 5 height 5
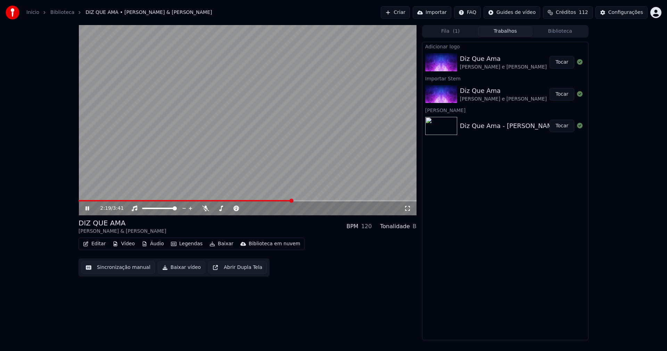
click at [89, 209] on icon at bounding box center [92, 208] width 16 height 6
click at [174, 267] on button "Baixar vídeo" at bounding box center [182, 267] width 48 height 13
